Goal: Obtain resource: Obtain resource

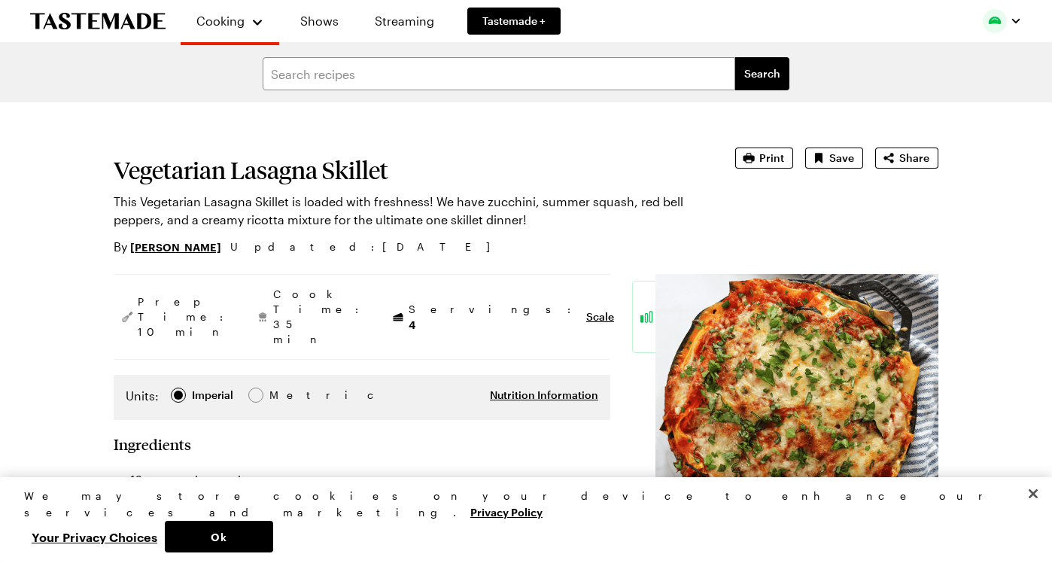
type textarea "x"
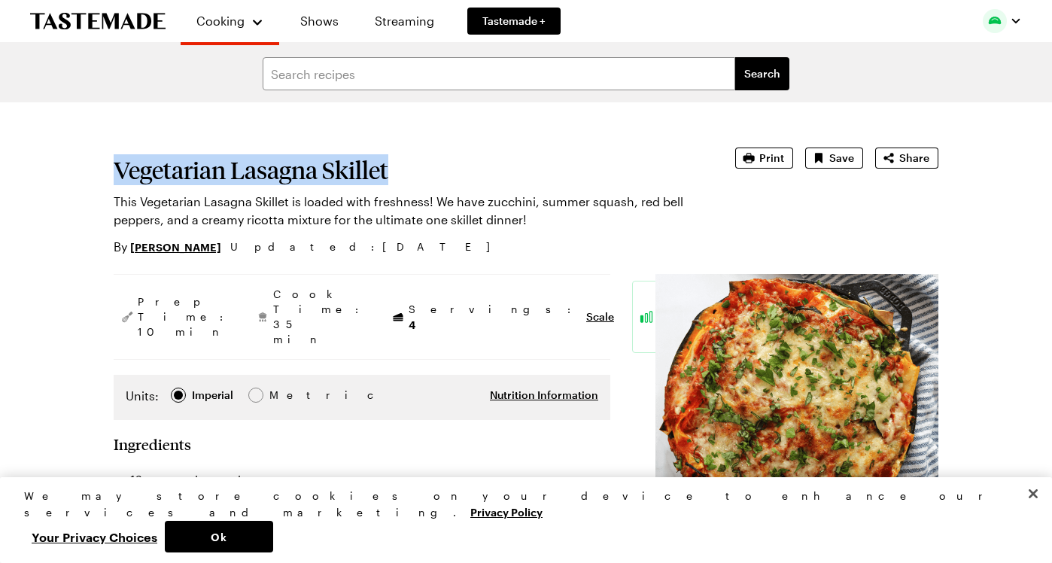
drag, startPoint x: 113, startPoint y: 165, endPoint x: 391, endPoint y: 175, distance: 278.5
copy h1 "Vegetarian Lasagna Skillet"
click at [770, 163] on span "Print" at bounding box center [771, 157] width 25 height 15
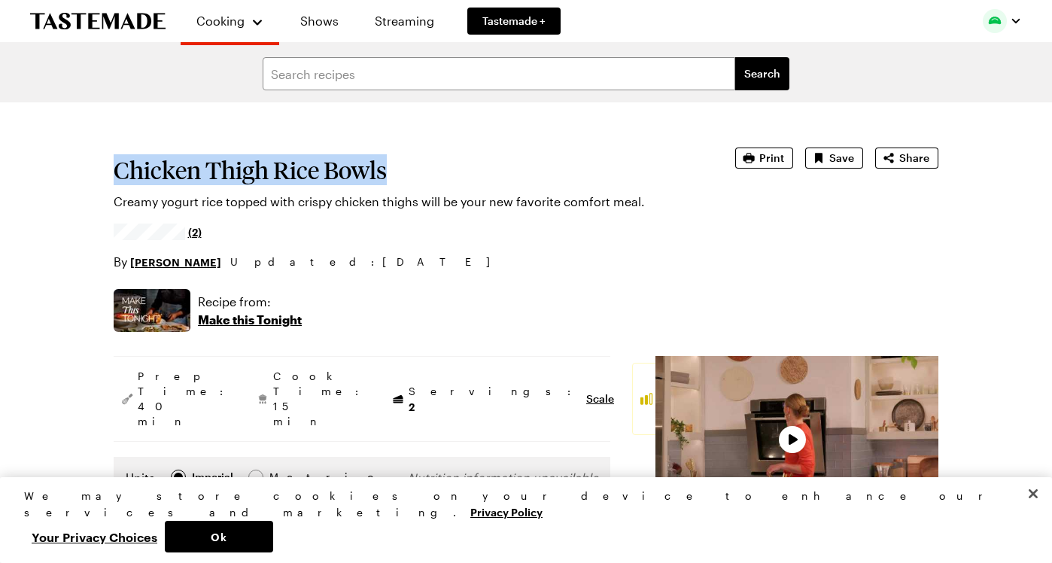
drag, startPoint x: 116, startPoint y: 168, endPoint x: 384, endPoint y: 172, distance: 268.6
click at [384, 172] on h1 "Chicken Thigh Rice Bowls" at bounding box center [403, 169] width 579 height 27
copy h1 "Chicken Thigh Rice Bowls"
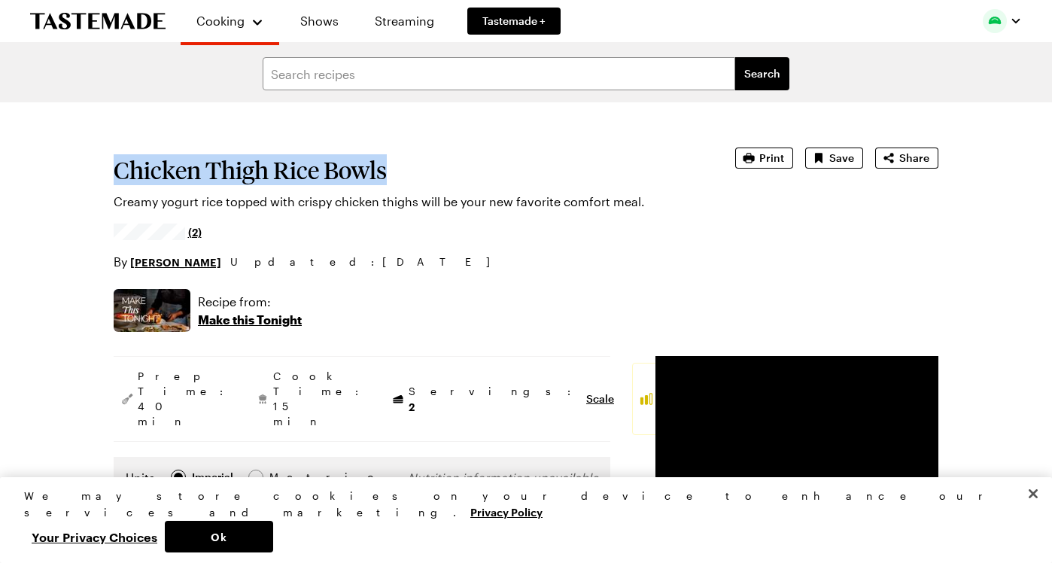
type textarea "x"
click at [770, 160] on span "Print" at bounding box center [771, 157] width 25 height 15
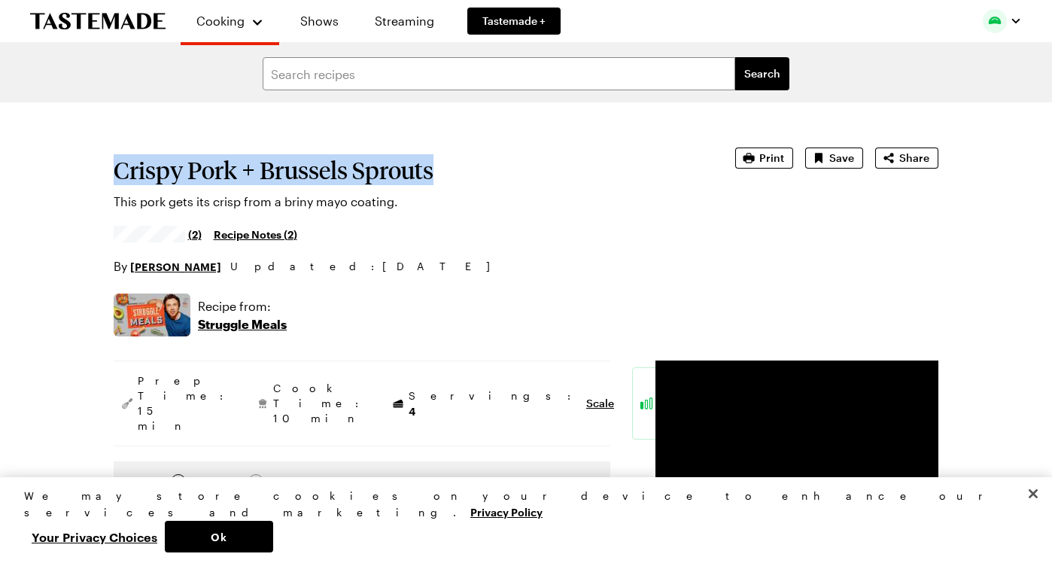
drag, startPoint x: 114, startPoint y: 171, endPoint x: 448, endPoint y: 169, distance: 333.2
click at [448, 169] on h1 "Crispy Pork + Brussels Sprouts" at bounding box center [403, 169] width 579 height 27
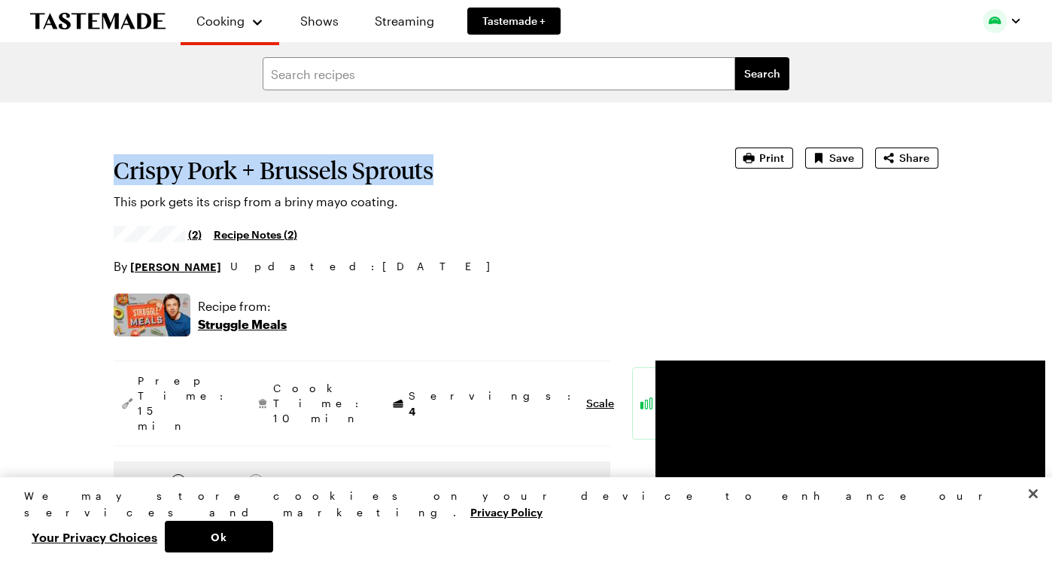
copy h1 "Crispy Pork + Brussels Sprouts"
click at [774, 158] on span "Print" at bounding box center [771, 157] width 25 height 15
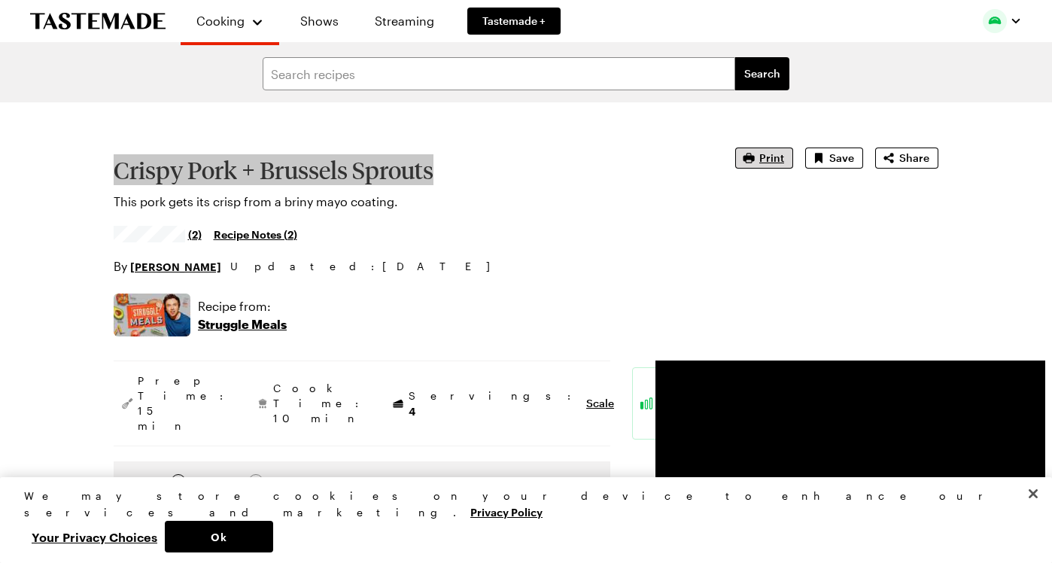
type textarea "x"
